Goal: Task Accomplishment & Management: Use online tool/utility

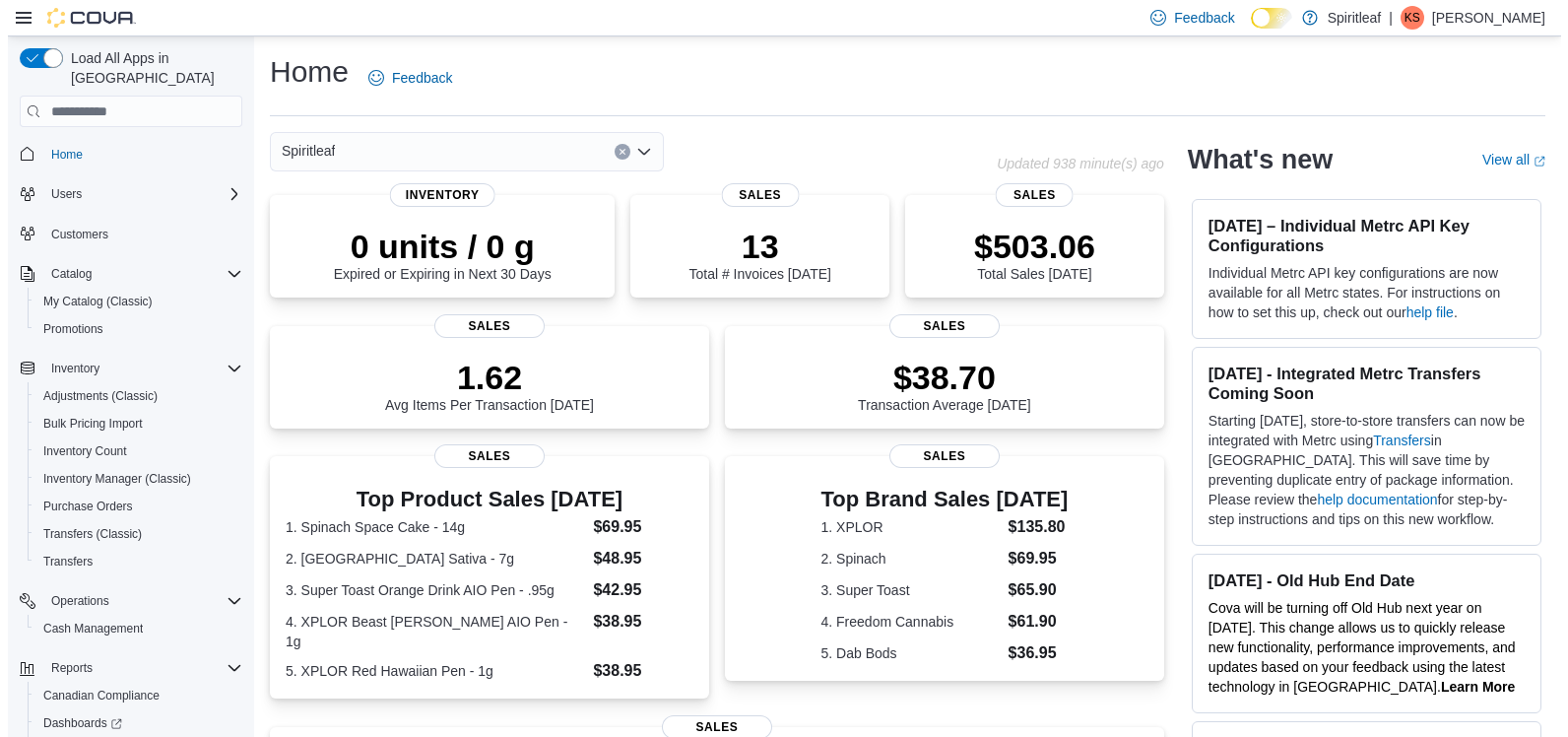
scroll to position [986, 0]
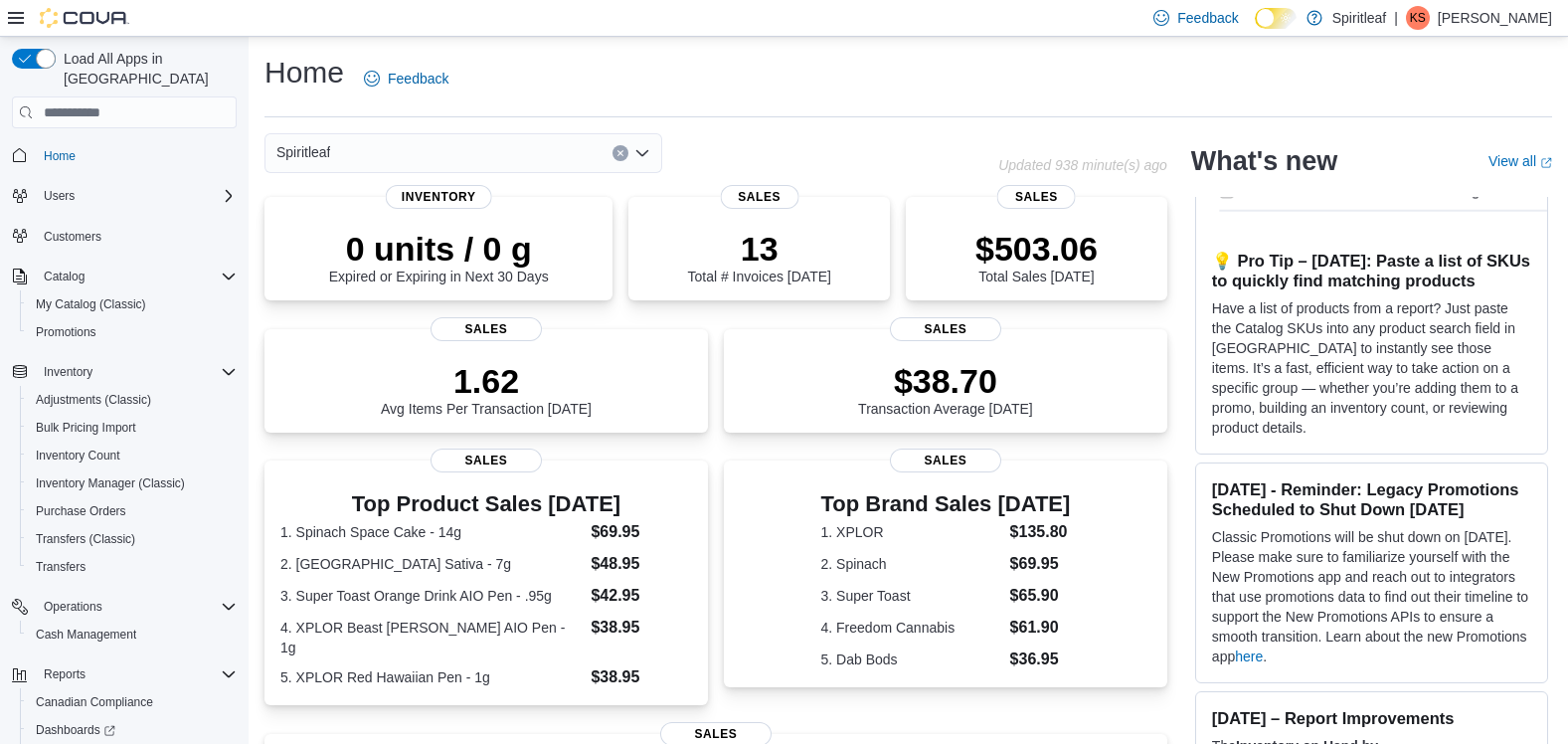
click at [57, 743] on span "Reports" at bounding box center [57, 758] width 42 height 16
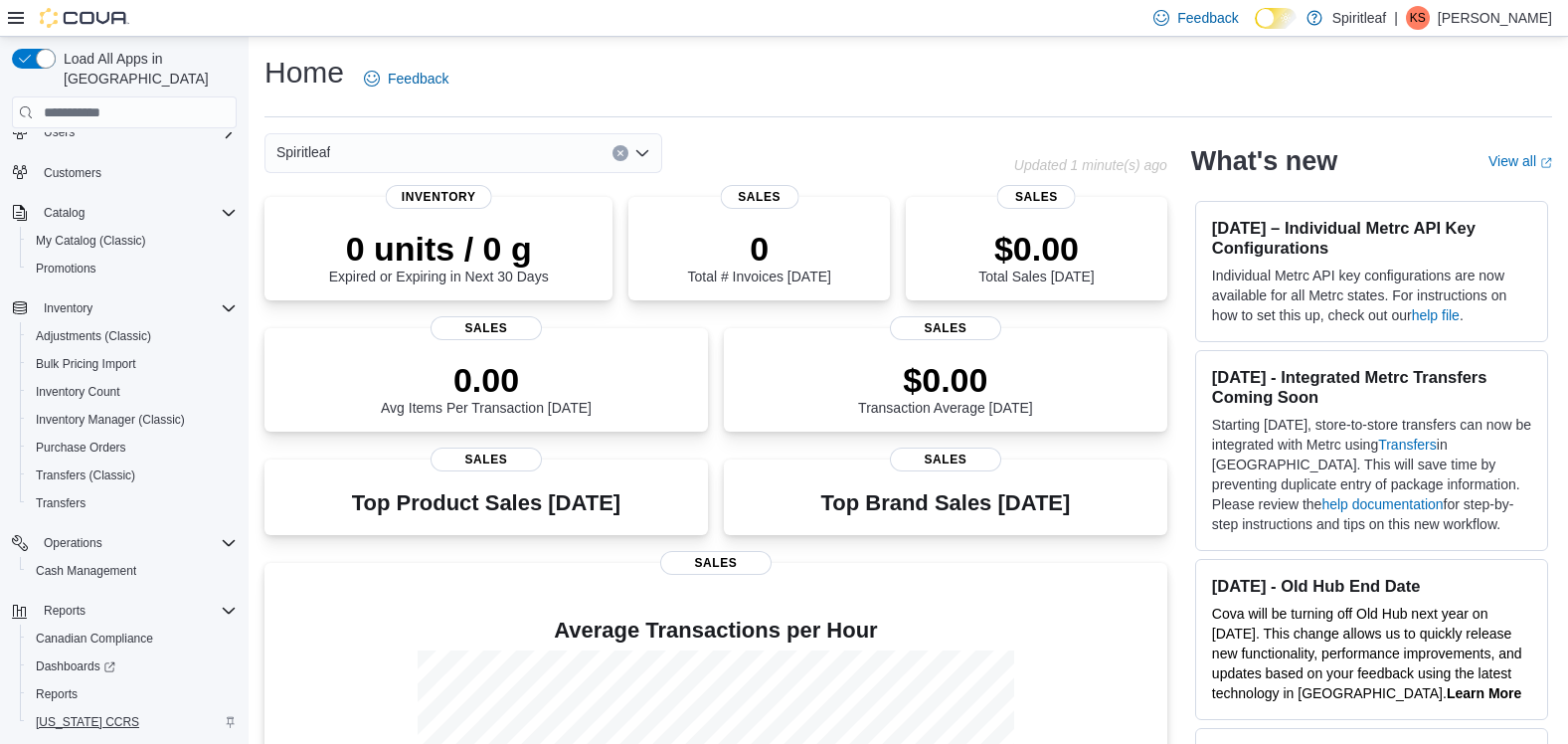
scroll to position [98, 0]
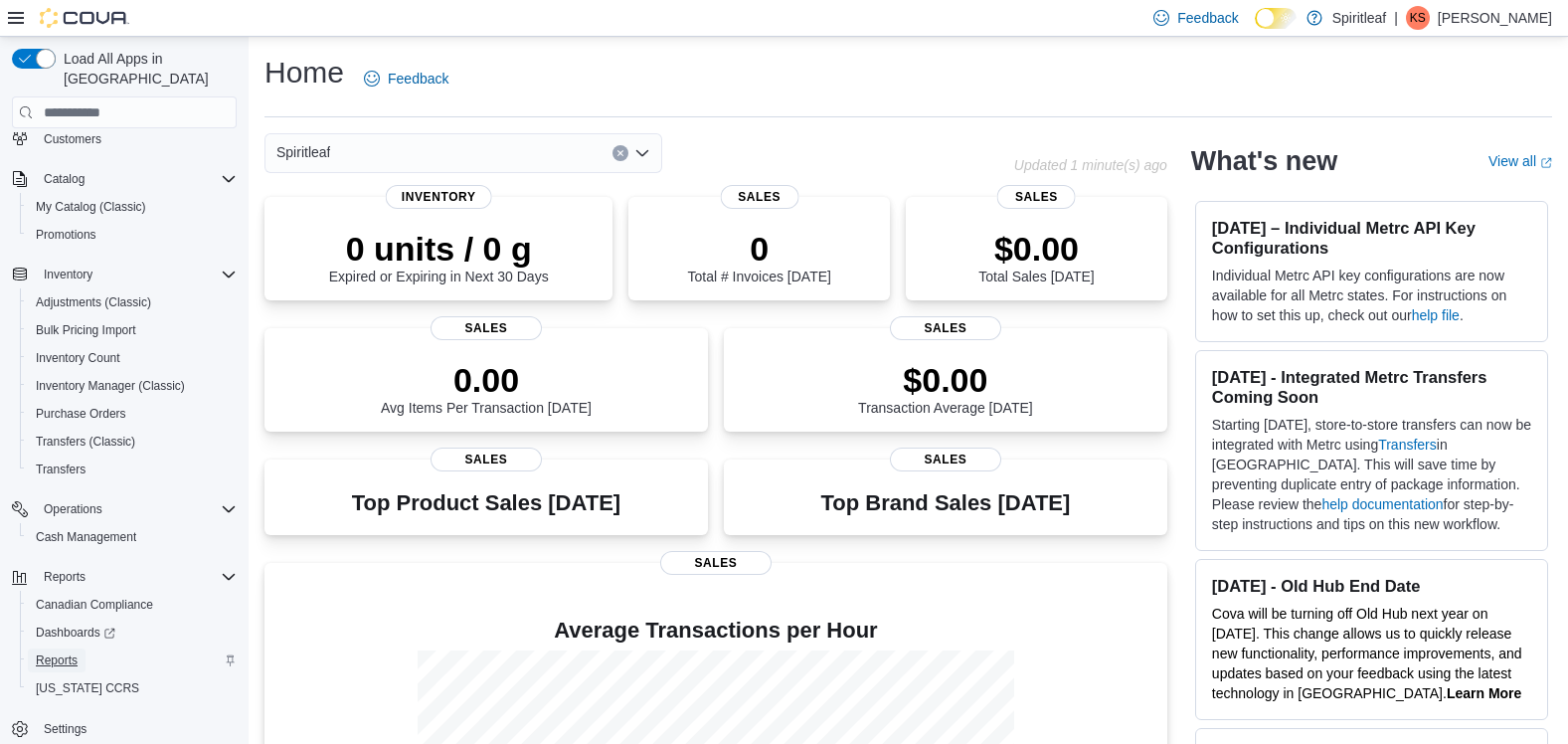
click at [63, 648] on span "Reports" at bounding box center [57, 660] width 42 height 24
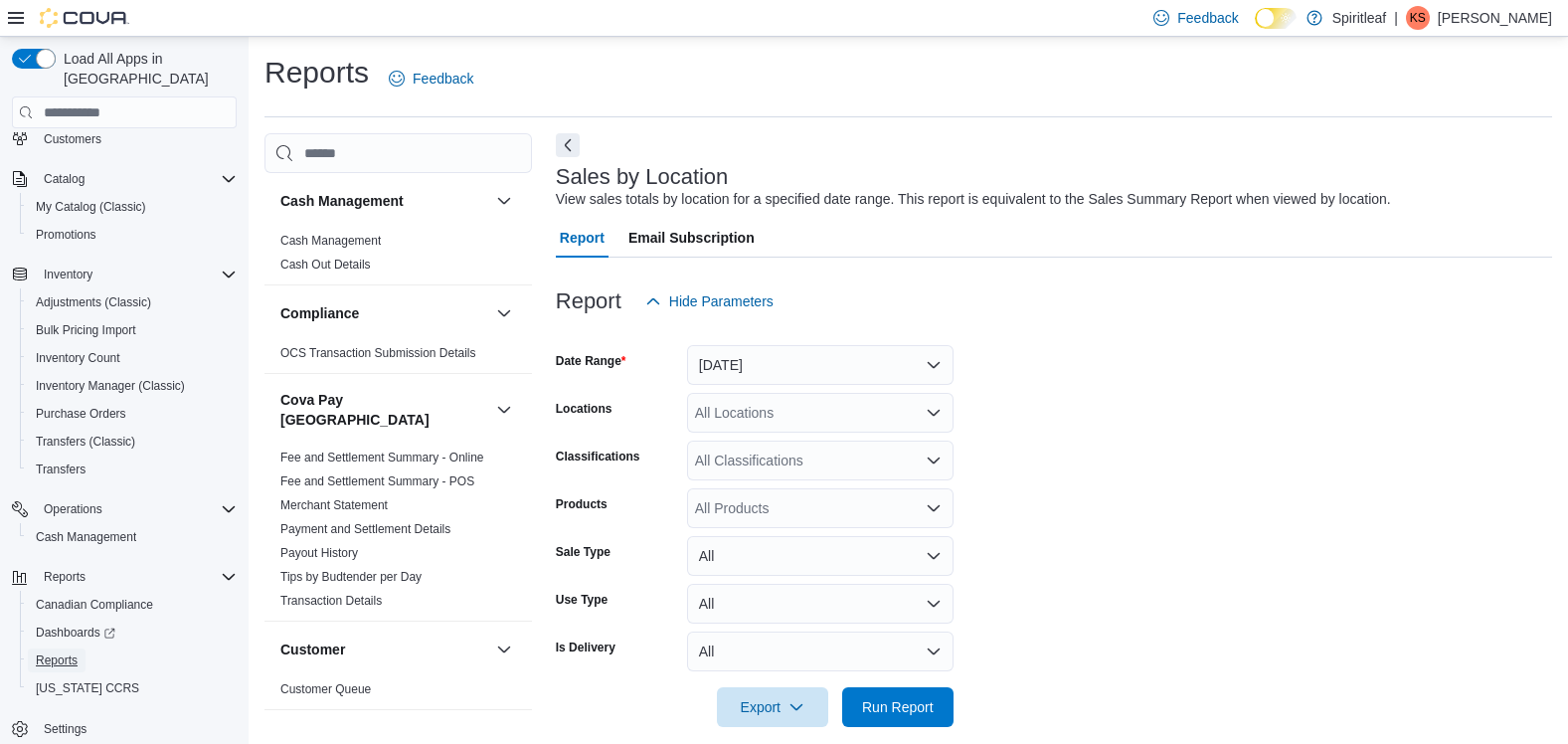
scroll to position [23, 0]
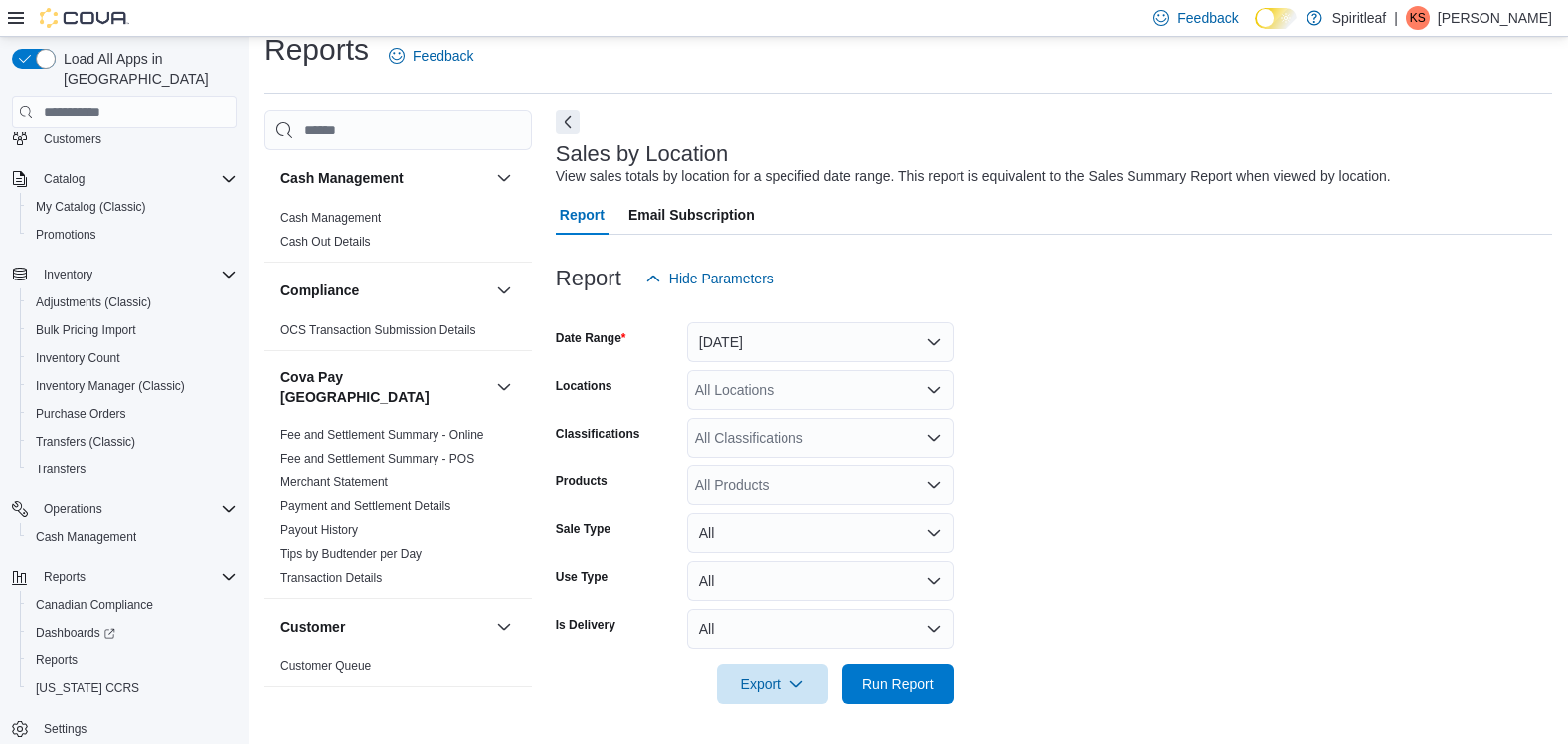
click at [728, 379] on div "All Locations" at bounding box center [819, 390] width 266 height 40
type input "***"
click at [816, 426] on span "264 - Sexsmith" at bounding box center [805, 424] width 93 height 20
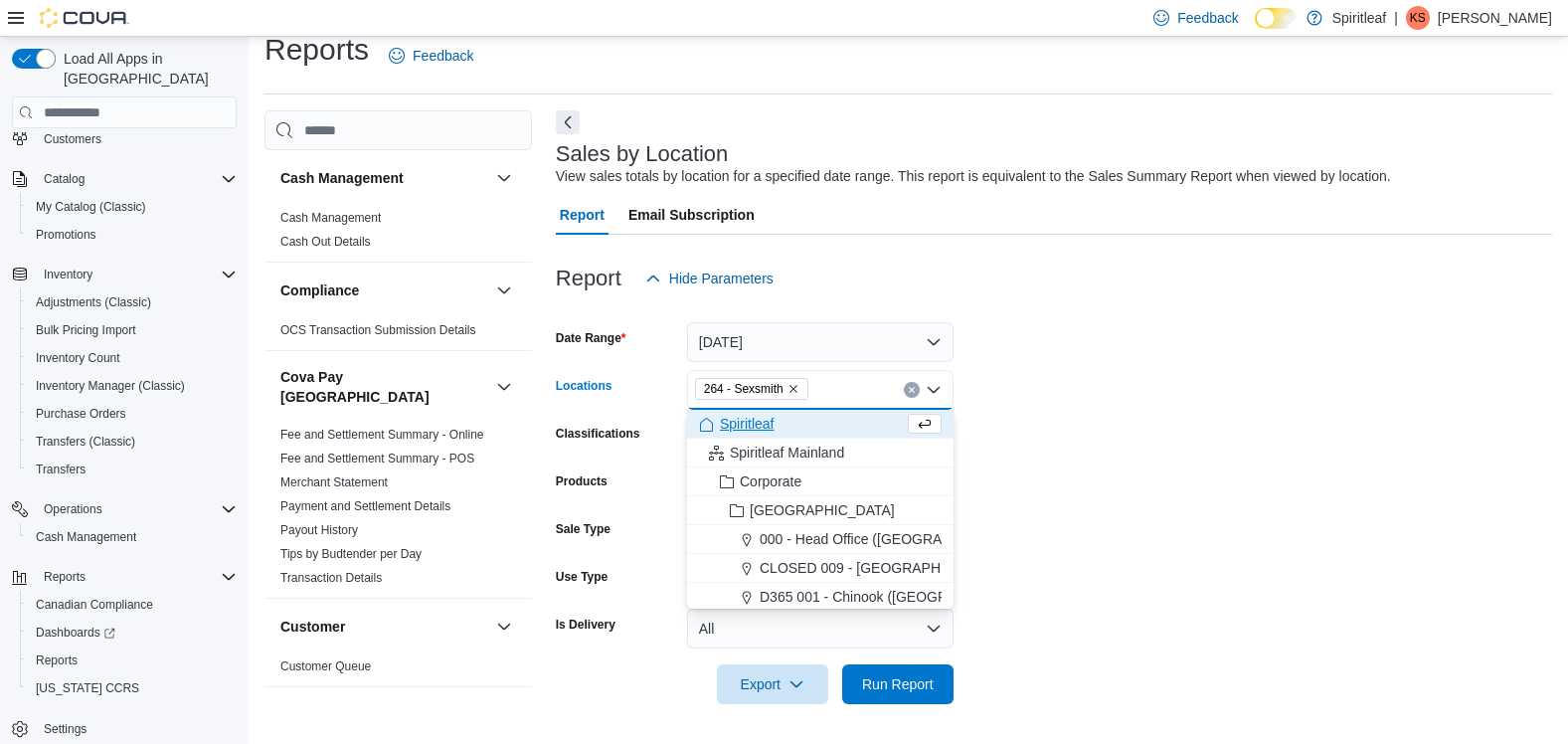
click at [1110, 458] on form "Date Range Yesterday Locations 264 - Sexsmith Combo box. Selected. 264 - Sexsmi…" at bounding box center [1055, 501] width 997 height 406
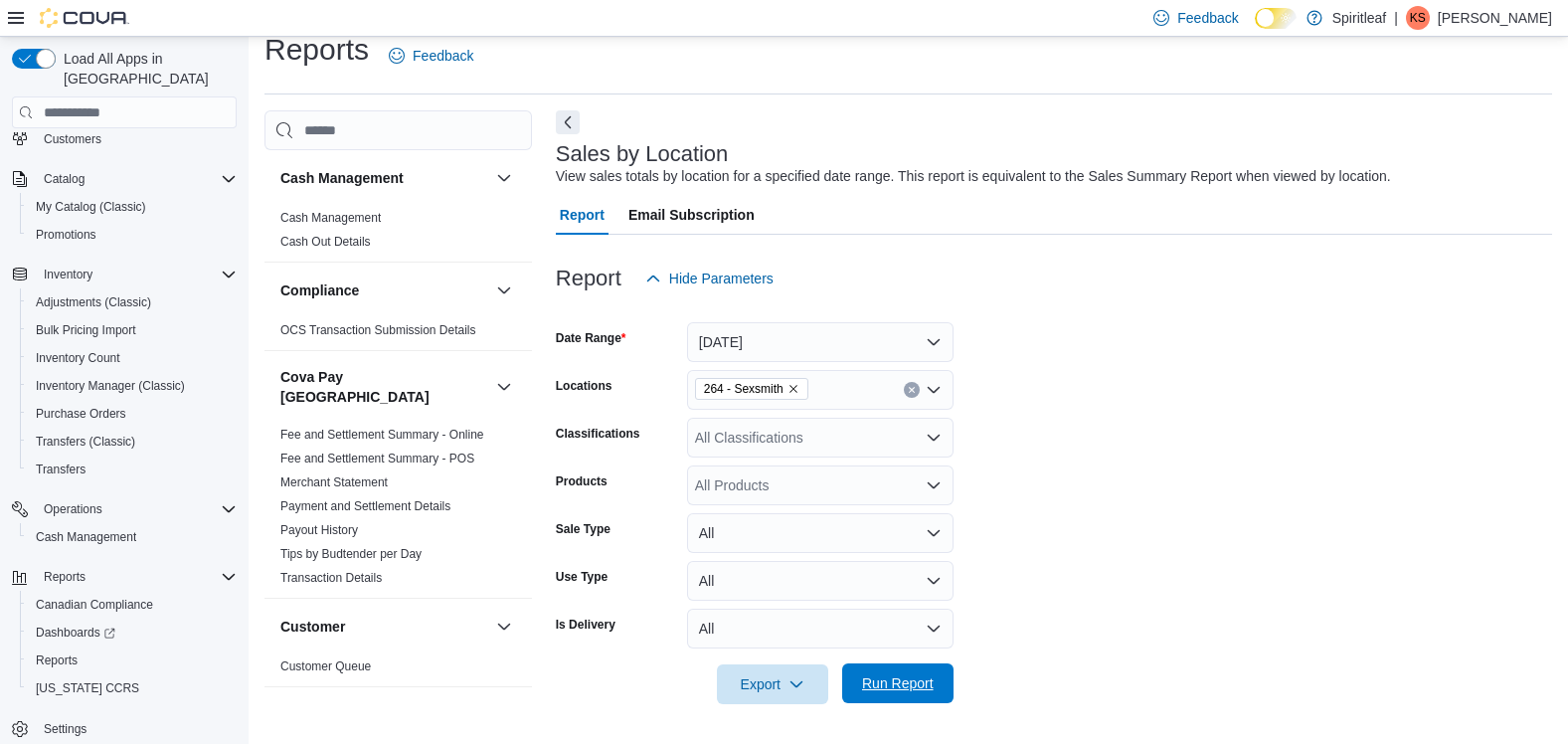
click at [928, 680] on span "Run Report" at bounding box center [898, 683] width 72 height 20
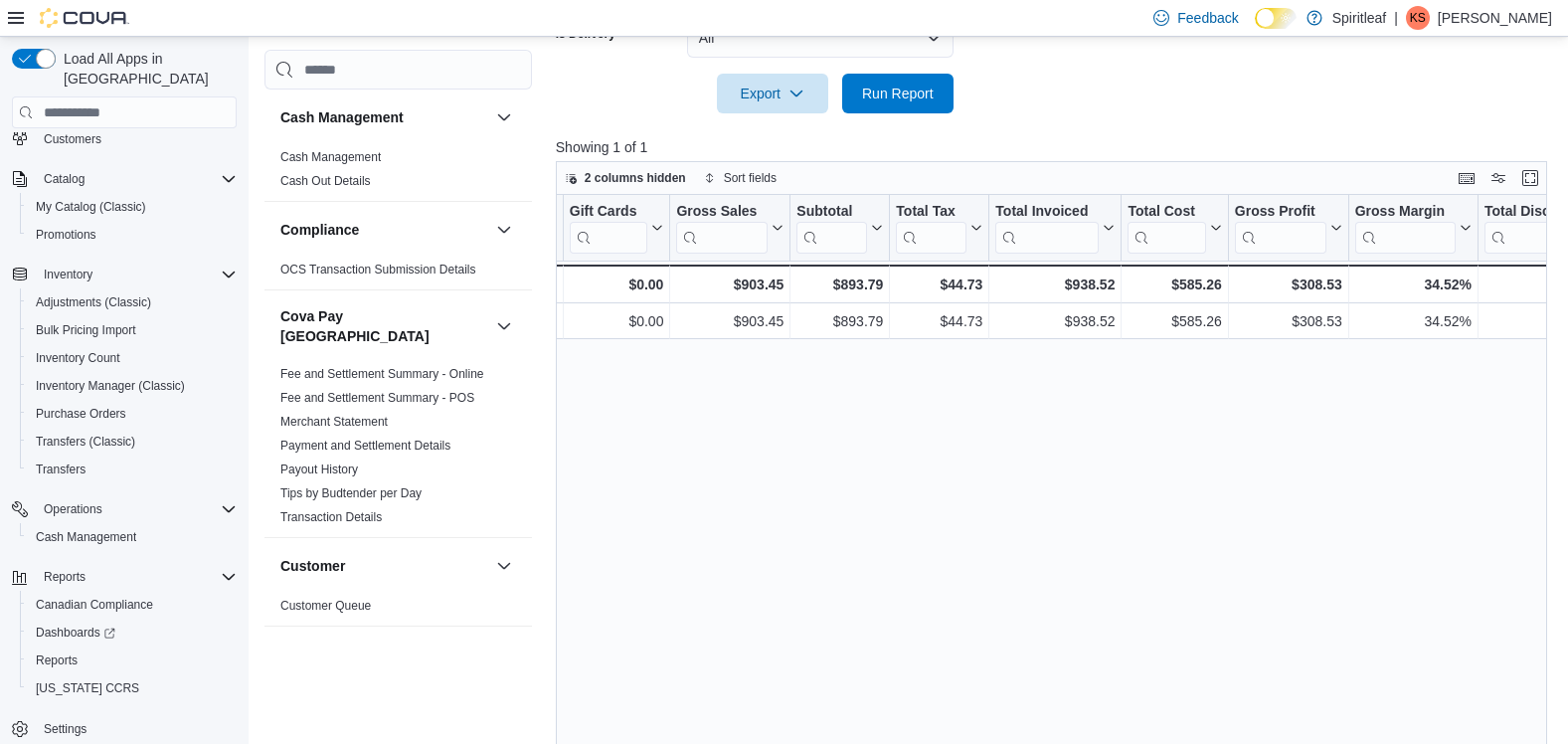
scroll to position [221, 0]
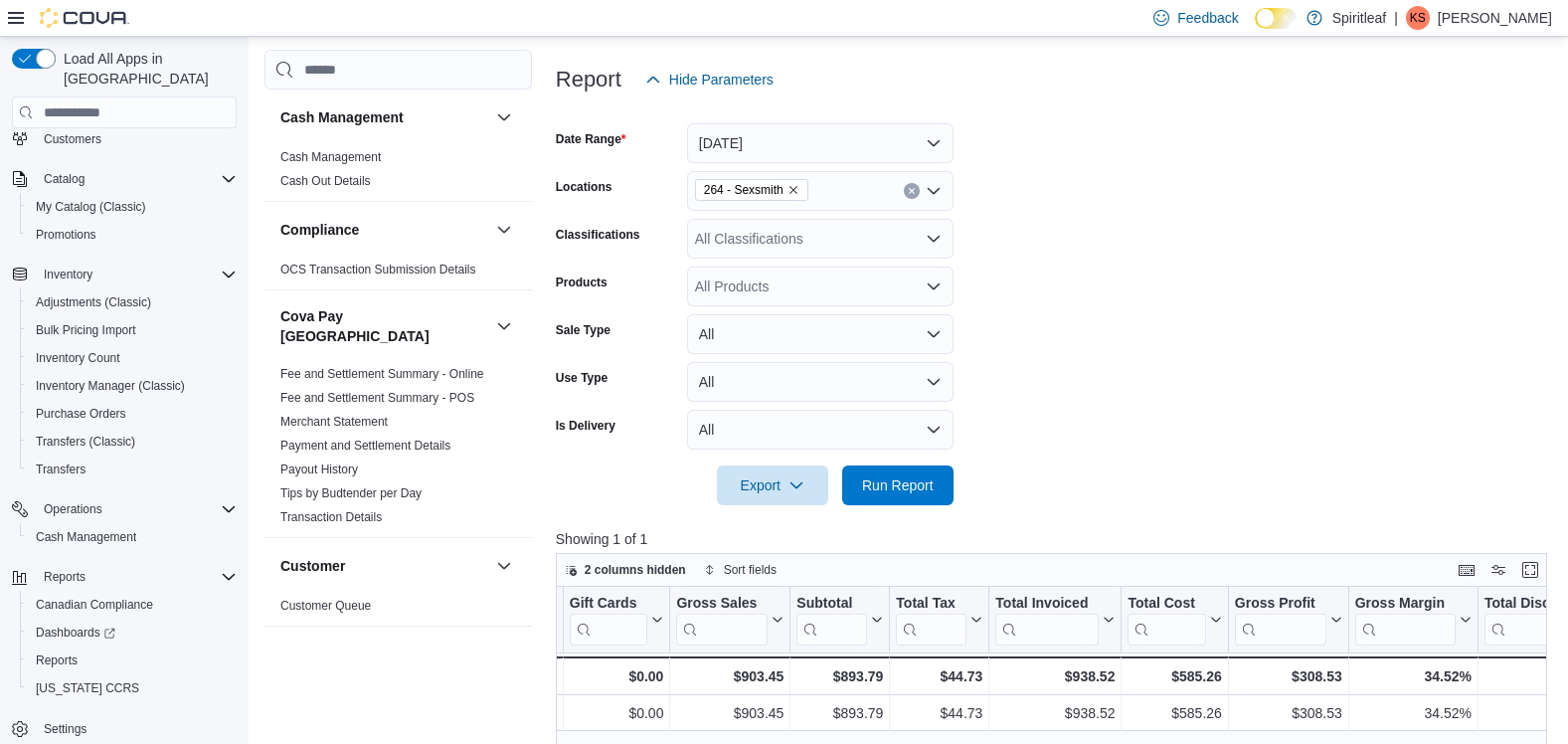
click at [941, 237] on icon "Open list of options" at bounding box center [934, 238] width 16 height 16
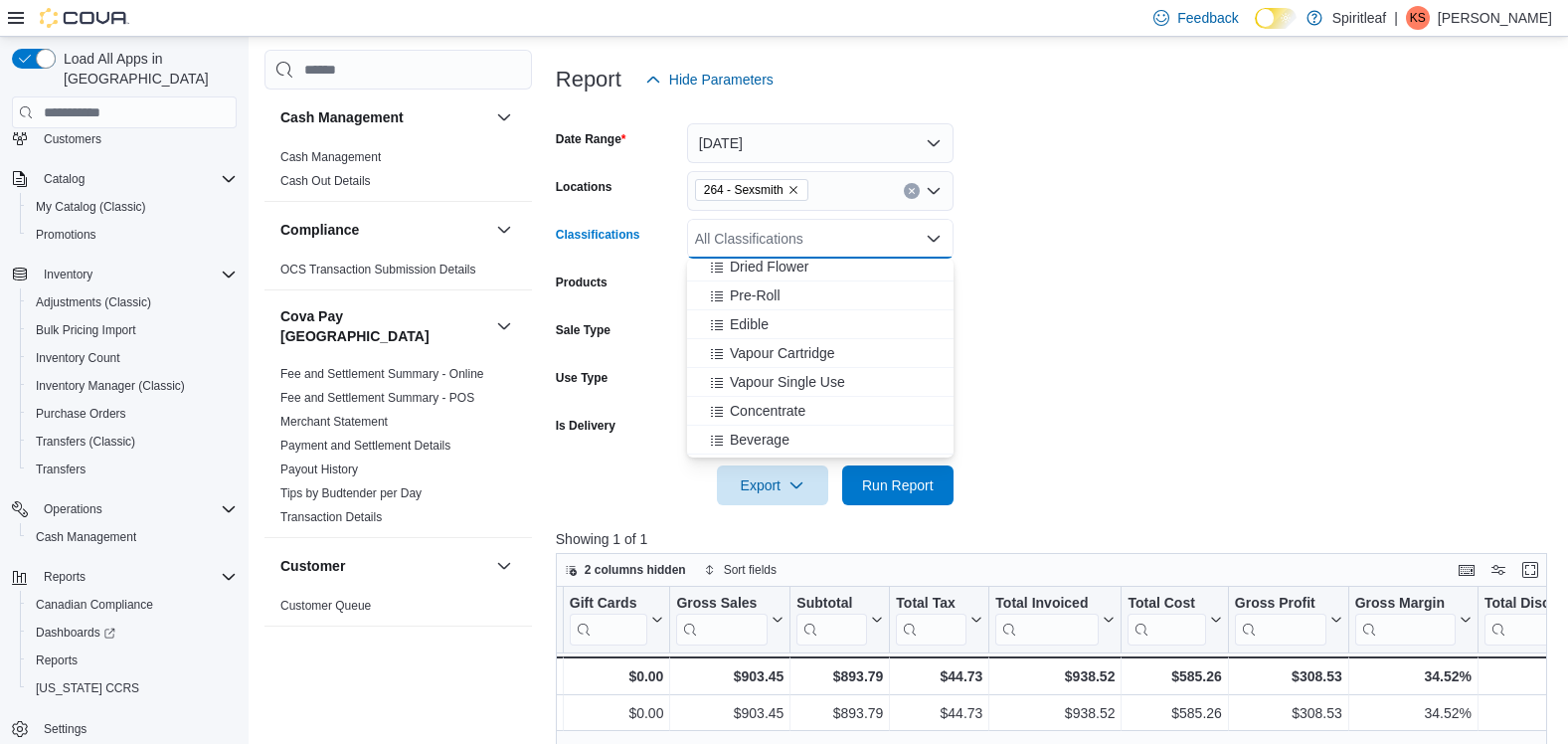
scroll to position [398, 0]
click at [1077, 261] on form "Date Range Yesterday Locations 264 - Sexsmith Classifications All Classificatio…" at bounding box center [1057, 302] width 1002 height 406
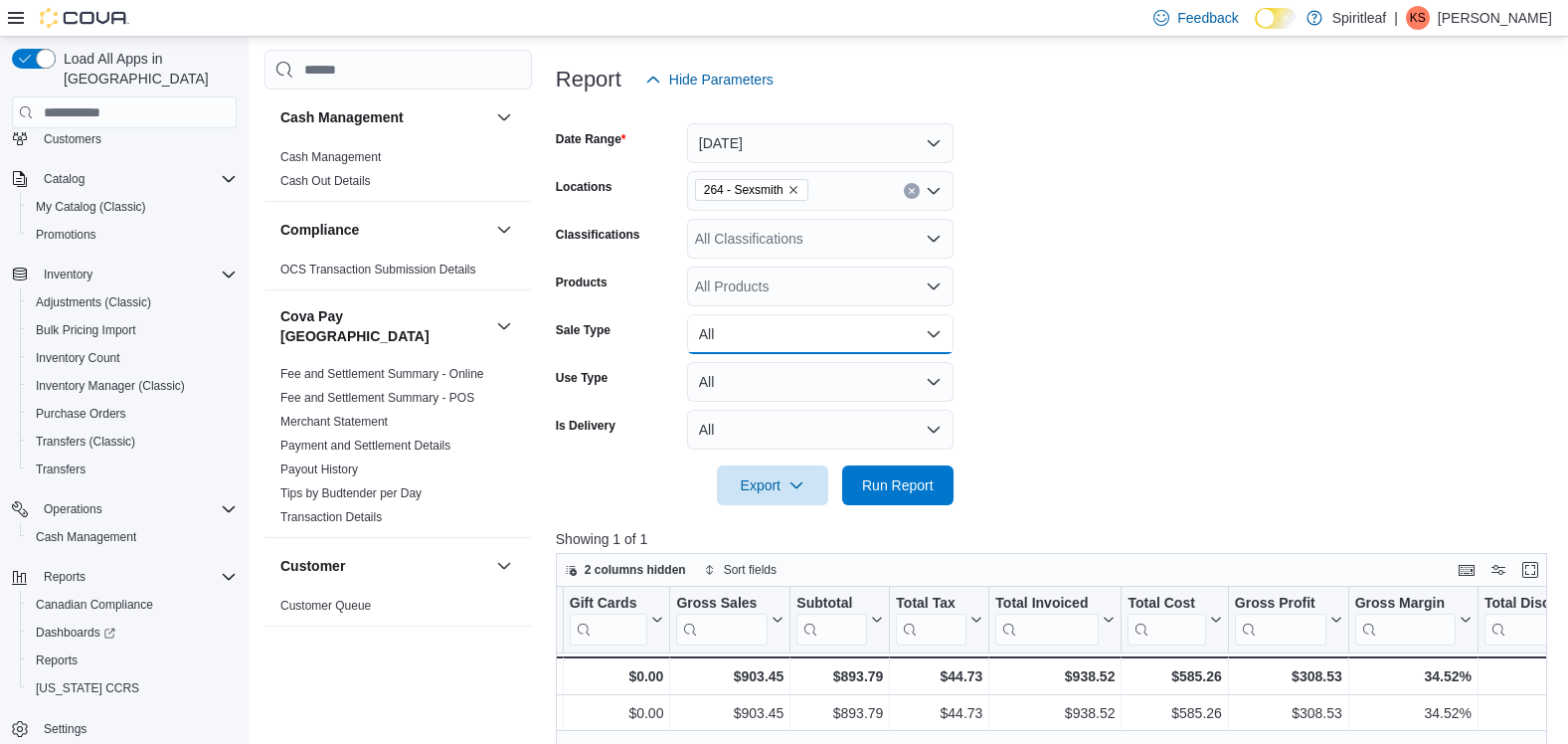
click at [930, 336] on button "All" at bounding box center [819, 334] width 266 height 40
click at [1232, 310] on form "Date Range Yesterday Locations 264 - Sexsmith Classifications All Classificatio…" at bounding box center [1057, 302] width 1002 height 406
click at [339, 272] on link "OCS Transaction Submission Details" at bounding box center [378, 269] width 196 height 14
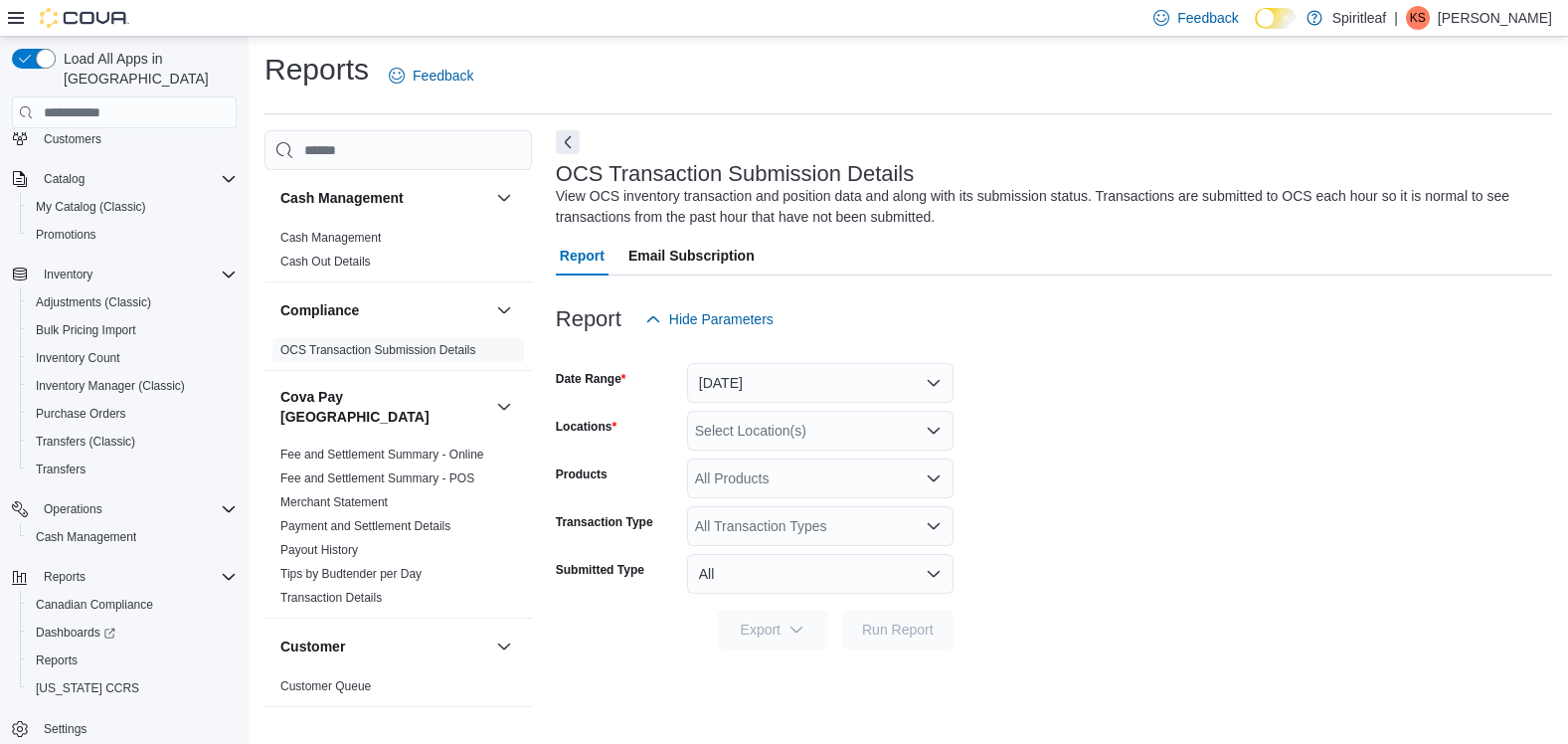
click at [766, 435] on div "Select Location(s)" at bounding box center [819, 431] width 266 height 40
type input "***"
click at [769, 458] on span "264 - Sexsmith" at bounding box center [805, 465] width 93 height 20
click at [1059, 415] on form "Date Range Yesterday Locations 264 - Sexsmith Products All Products Transaction…" at bounding box center [1055, 494] width 997 height 310
click at [922, 620] on span "Run Report" at bounding box center [898, 628] width 72 height 20
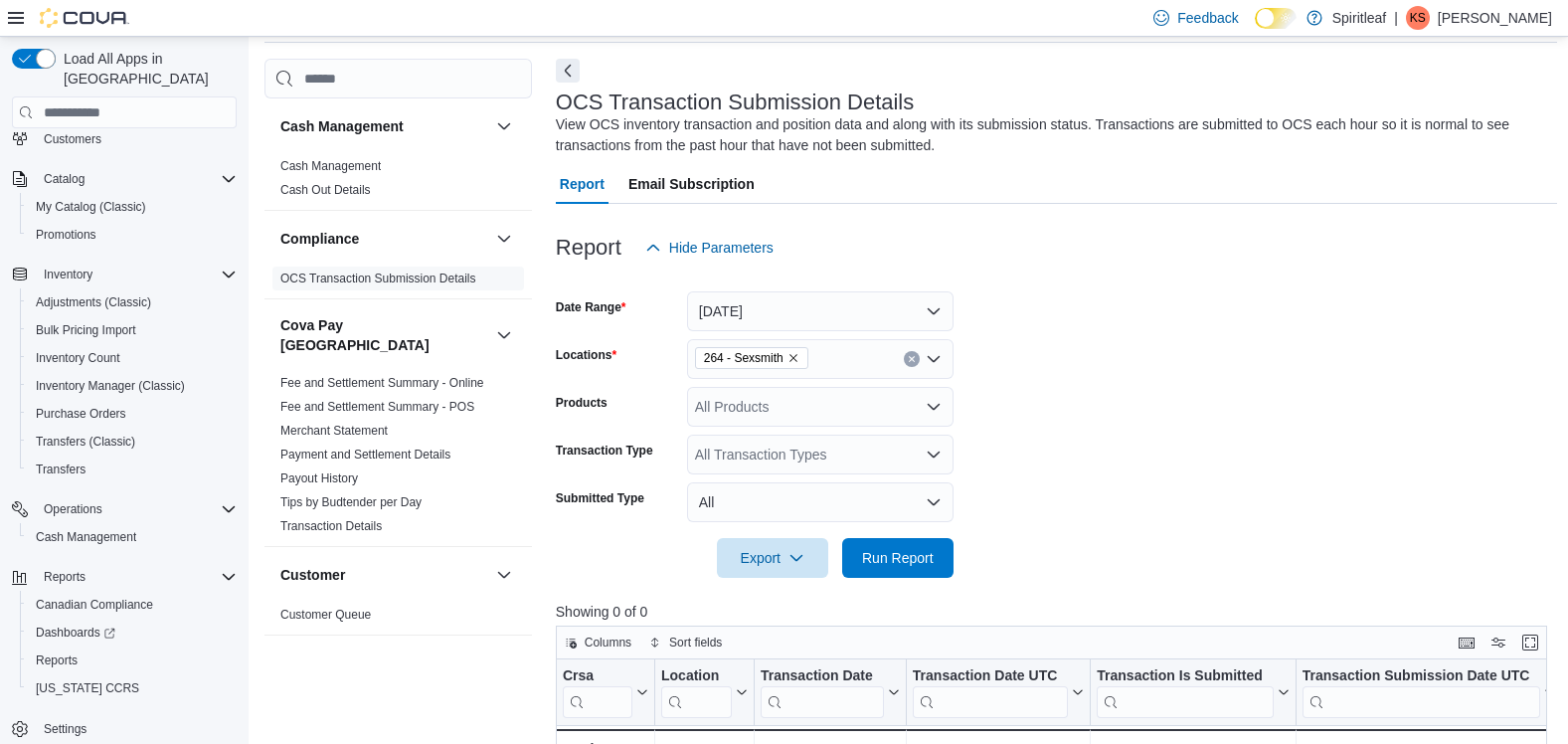
scroll to position [71, 0]
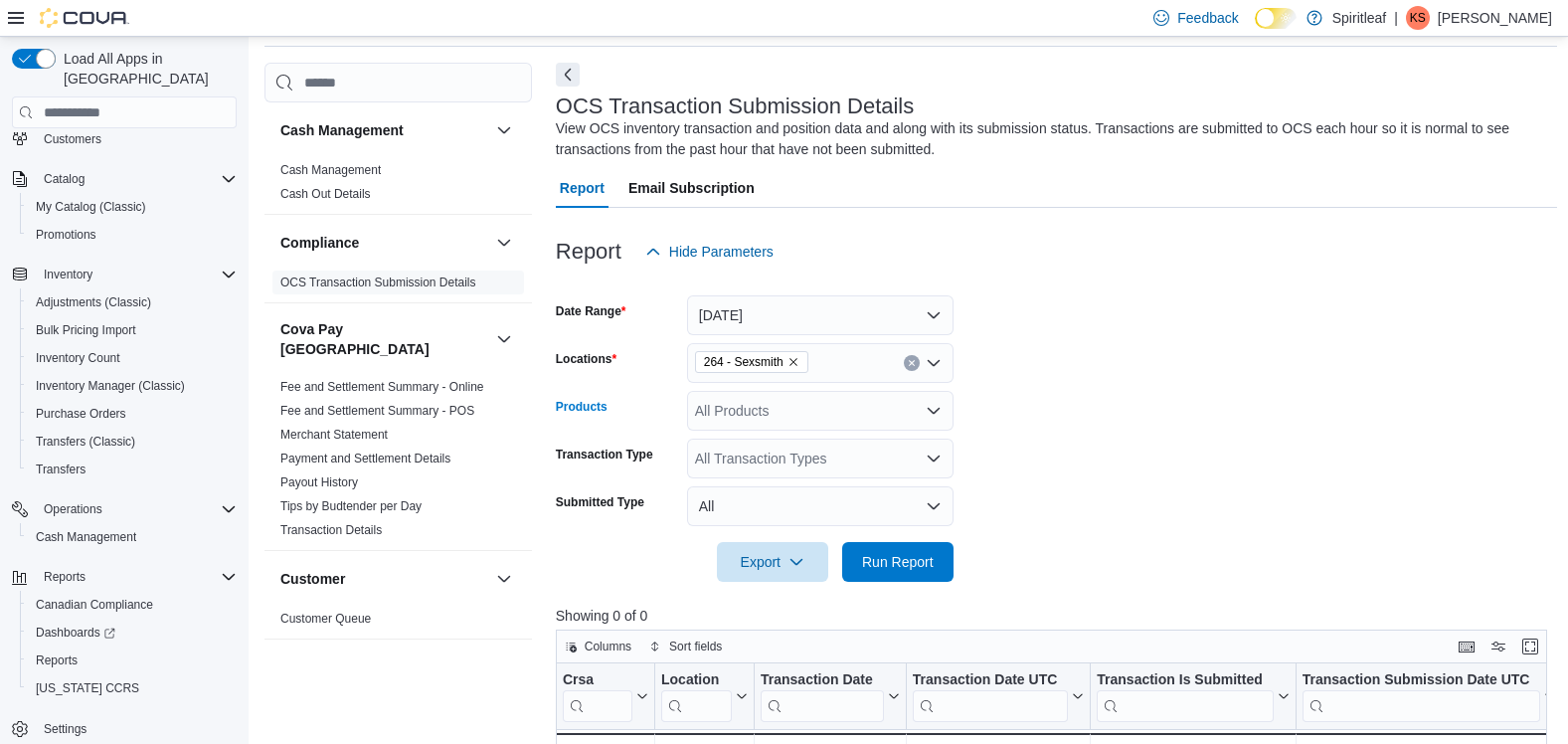
click at [944, 408] on div "All Products" at bounding box center [819, 411] width 266 height 40
click at [1065, 448] on form "Date Range Yesterday Locations 264 - Sexsmith Products All Products Combo box. …" at bounding box center [1057, 426] width 1002 height 310
click at [934, 404] on icon "Open list of options" at bounding box center [934, 411] width 16 height 16
click at [934, 404] on icon "Close list of options" at bounding box center [934, 411] width 16 height 16
click at [931, 446] on div "All Transaction Types" at bounding box center [819, 459] width 266 height 40
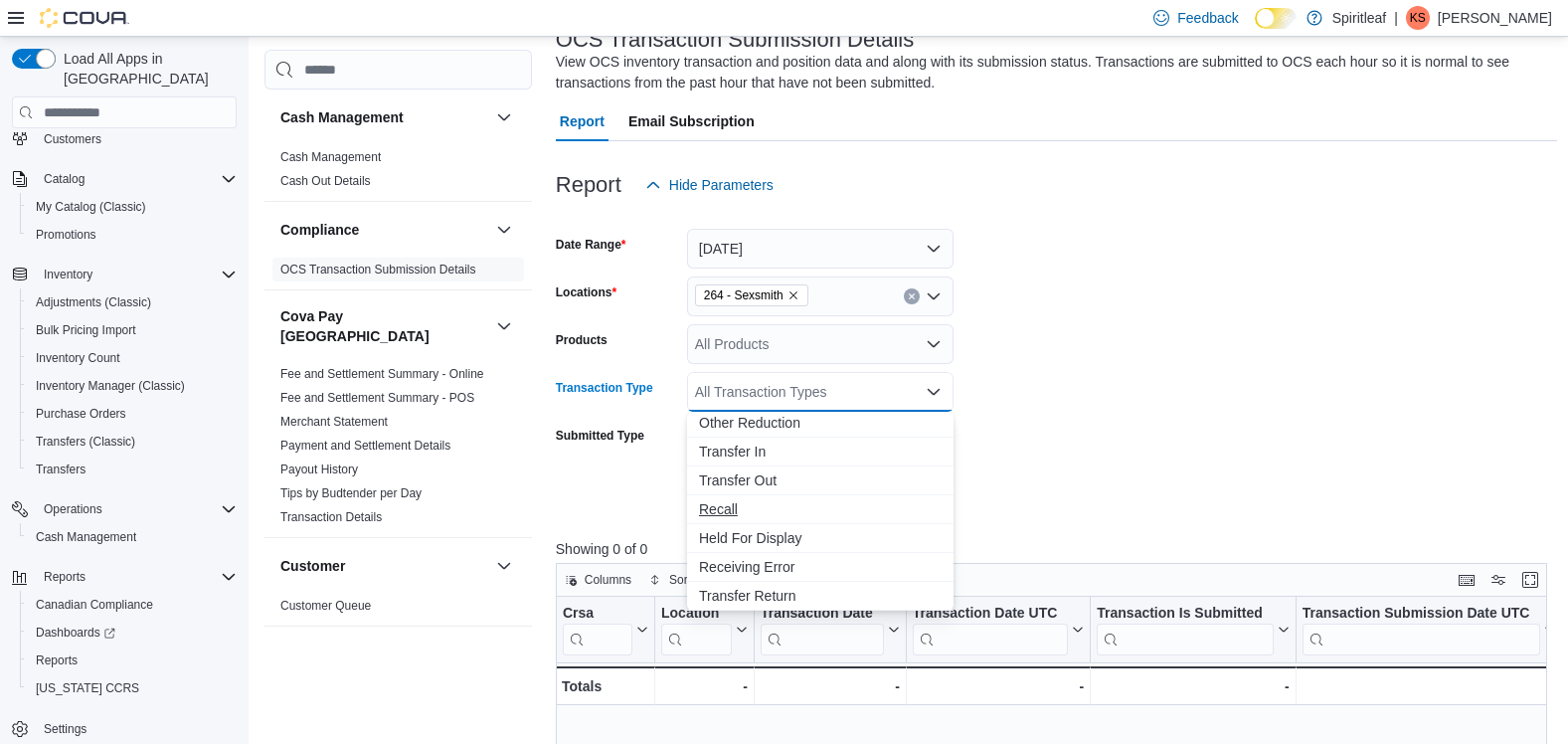
scroll to position [171, 0]
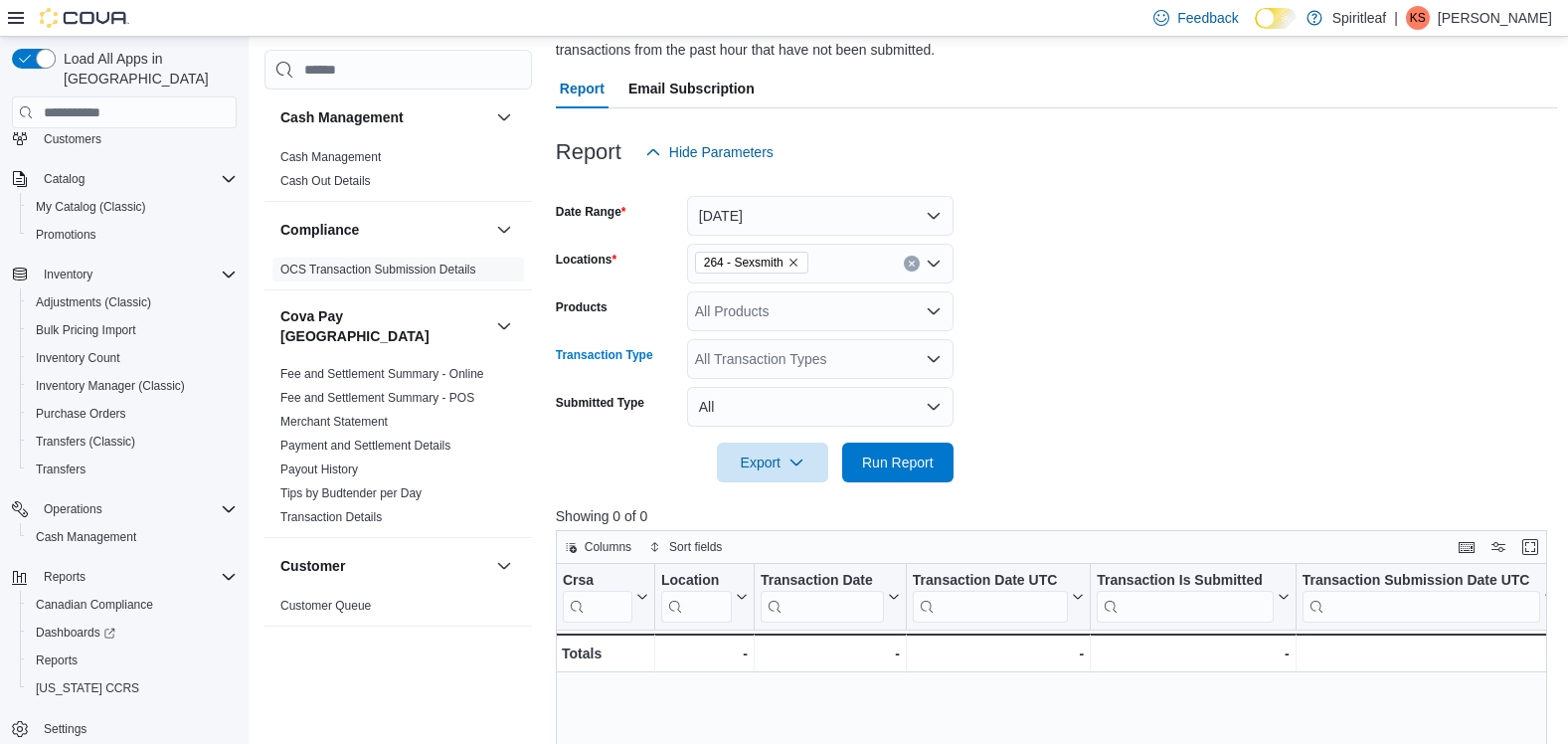
click at [930, 361] on icon "Open list of options" at bounding box center [934, 359] width 16 height 16
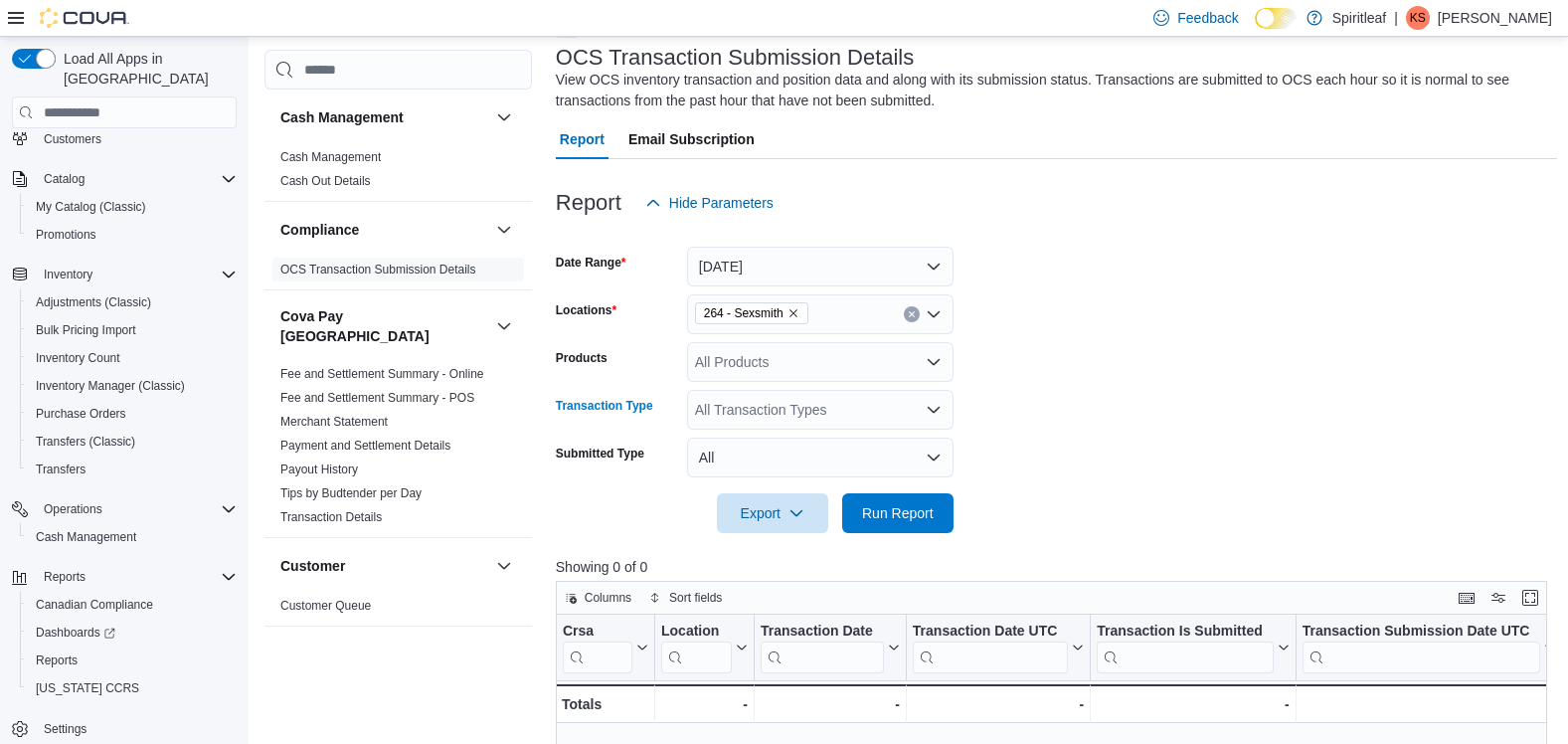
scroll to position [71, 0]
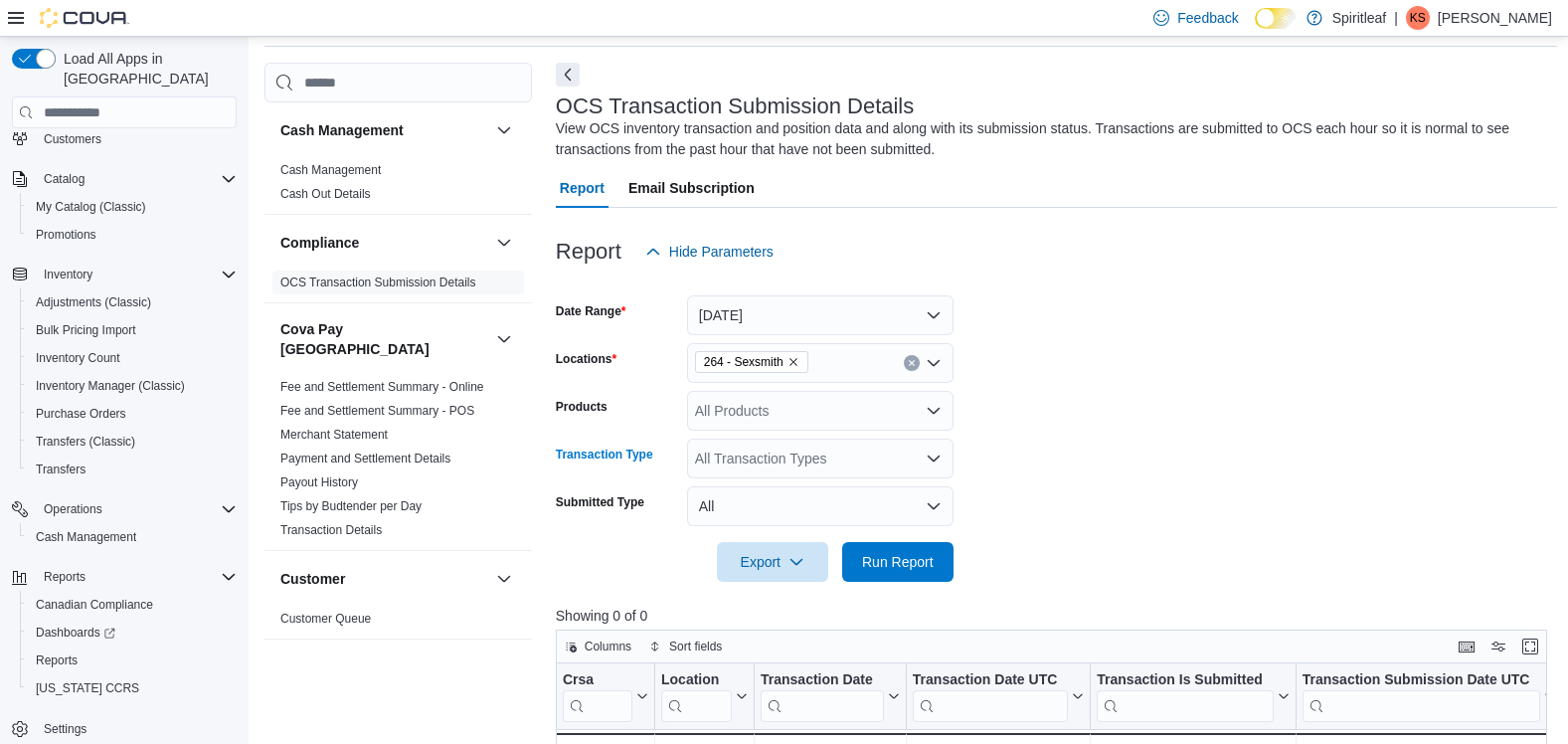
click at [930, 456] on icon "Open list of options" at bounding box center [934, 459] width 16 height 16
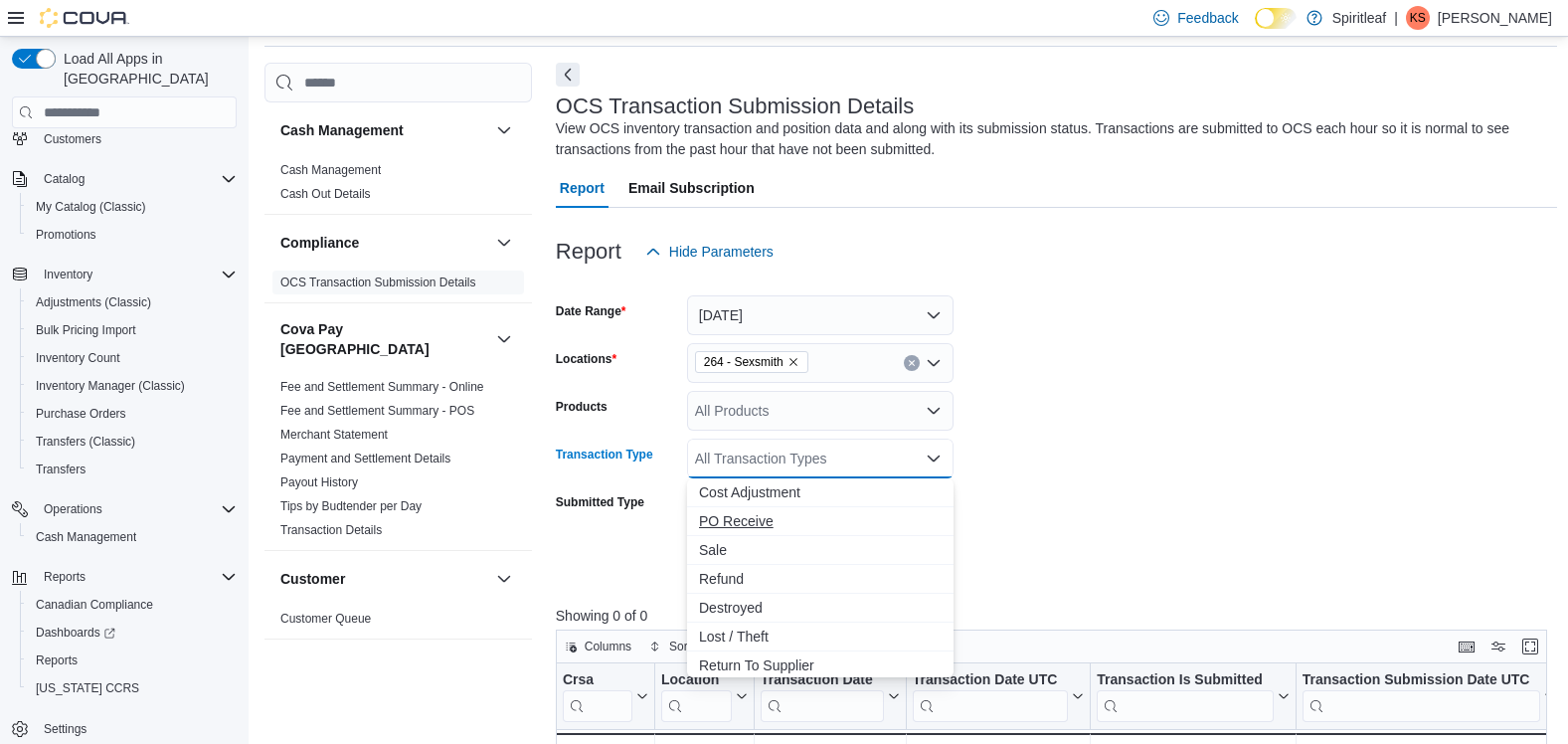
click at [745, 520] on span "PO Receive" at bounding box center [819, 522] width 242 height 20
click at [1028, 538] on div at bounding box center [1057, 535] width 1002 height 16
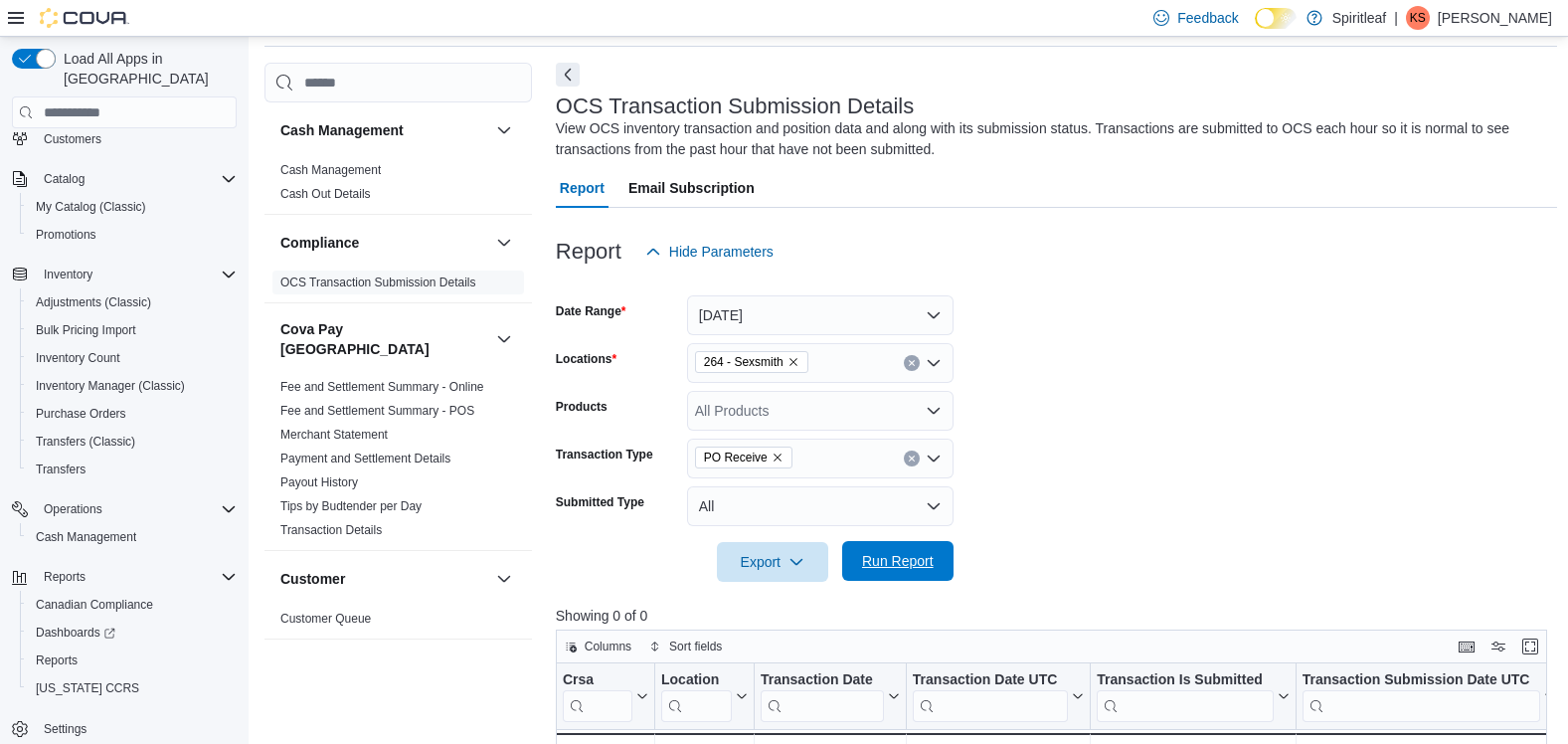
click at [869, 558] on span "Run Report" at bounding box center [898, 561] width 72 height 20
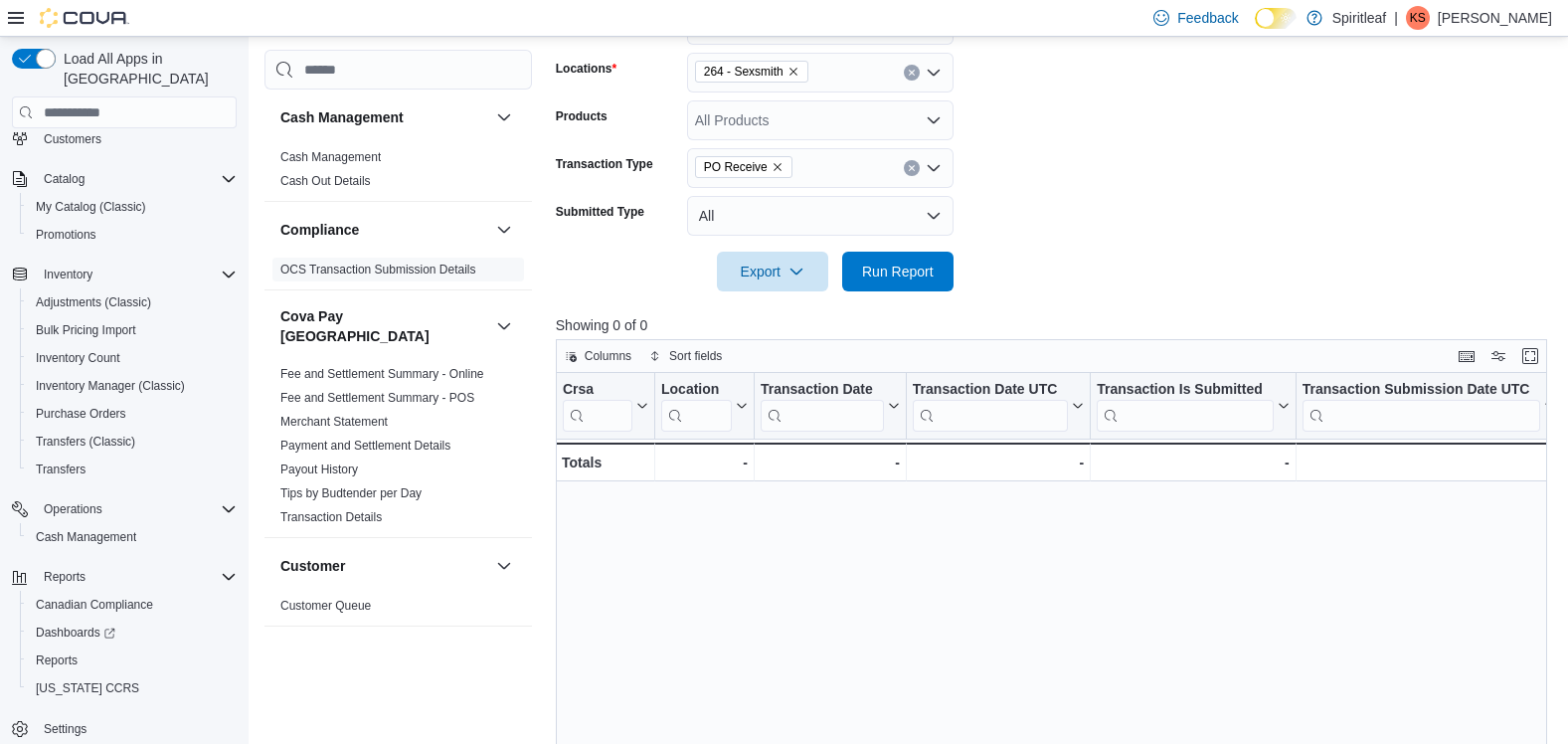
scroll to position [71, 0]
